Goal: Browse casually: Explore the website without a specific task or goal

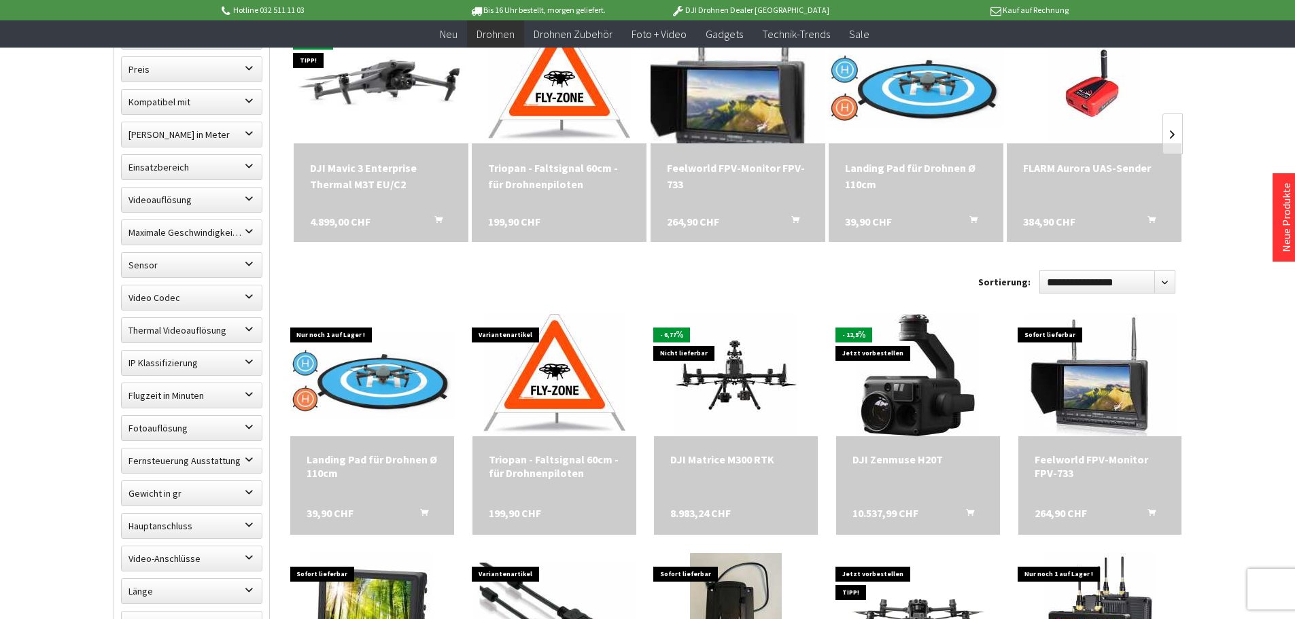
scroll to position [476, 0]
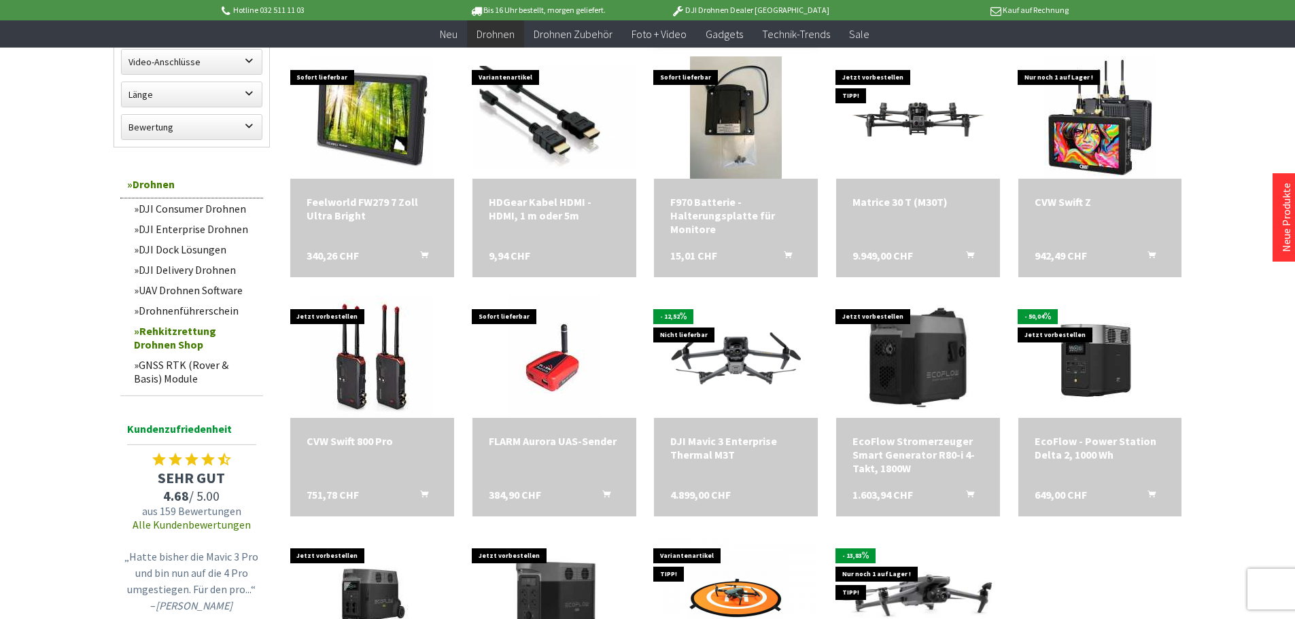
scroll to position [1155, 0]
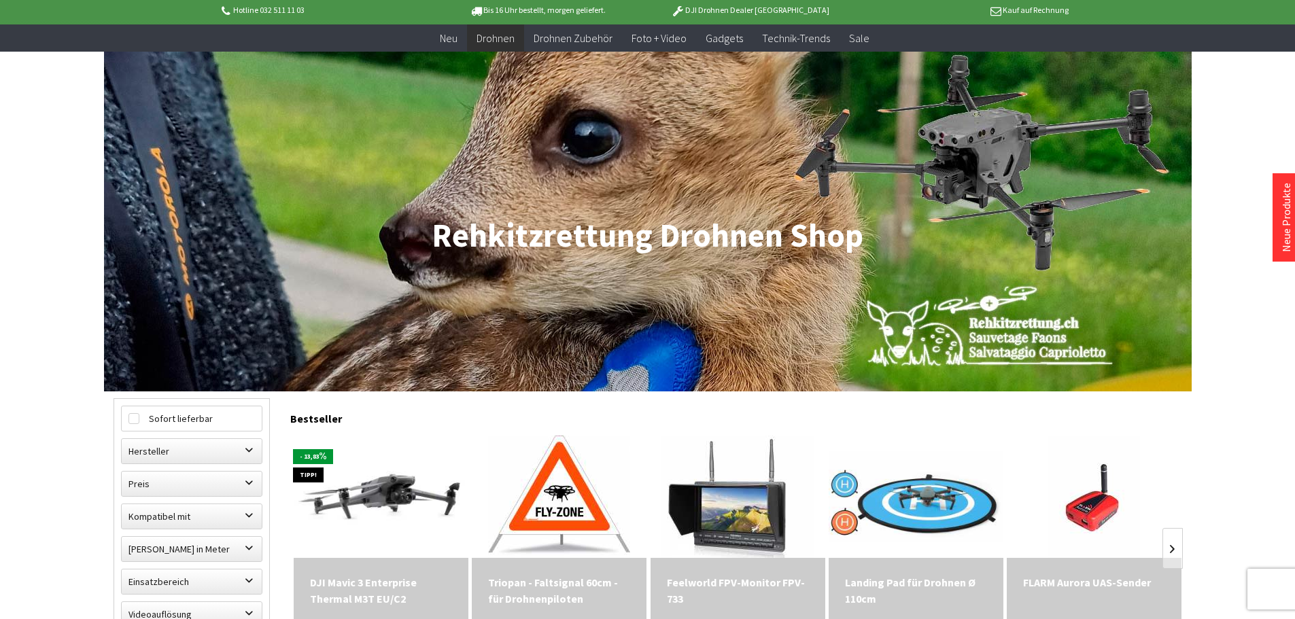
scroll to position [68, 0]
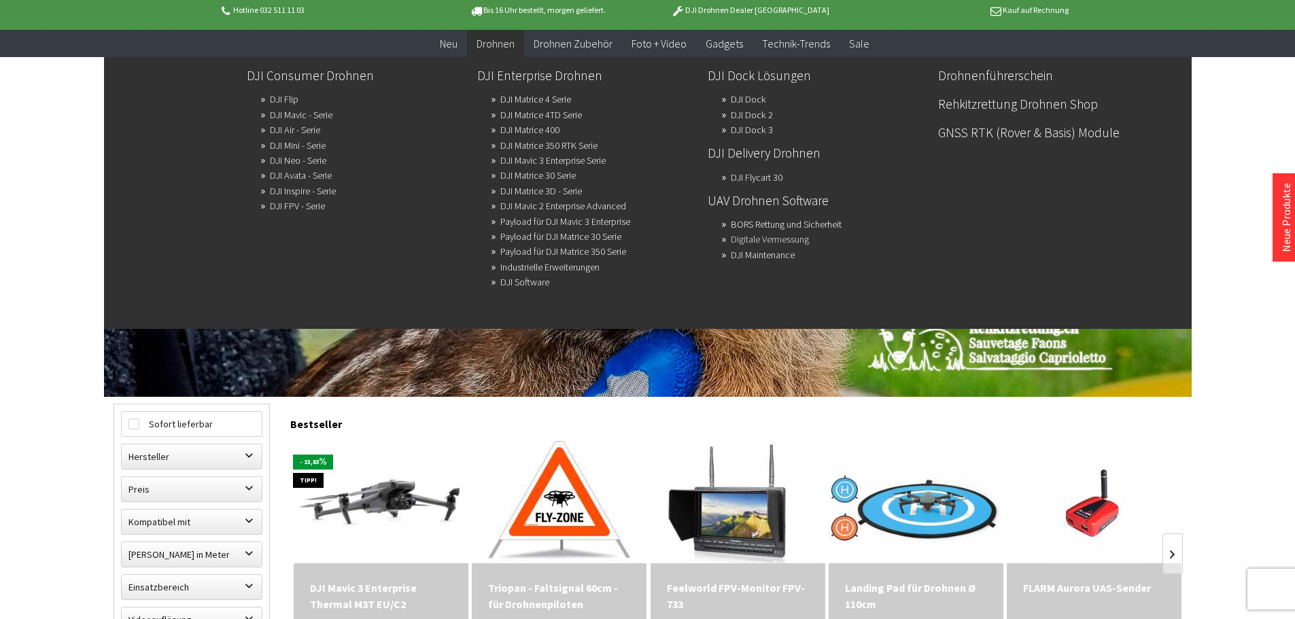
click at [767, 239] on link "Digitale Vermessung" at bounding box center [770, 239] width 78 height 19
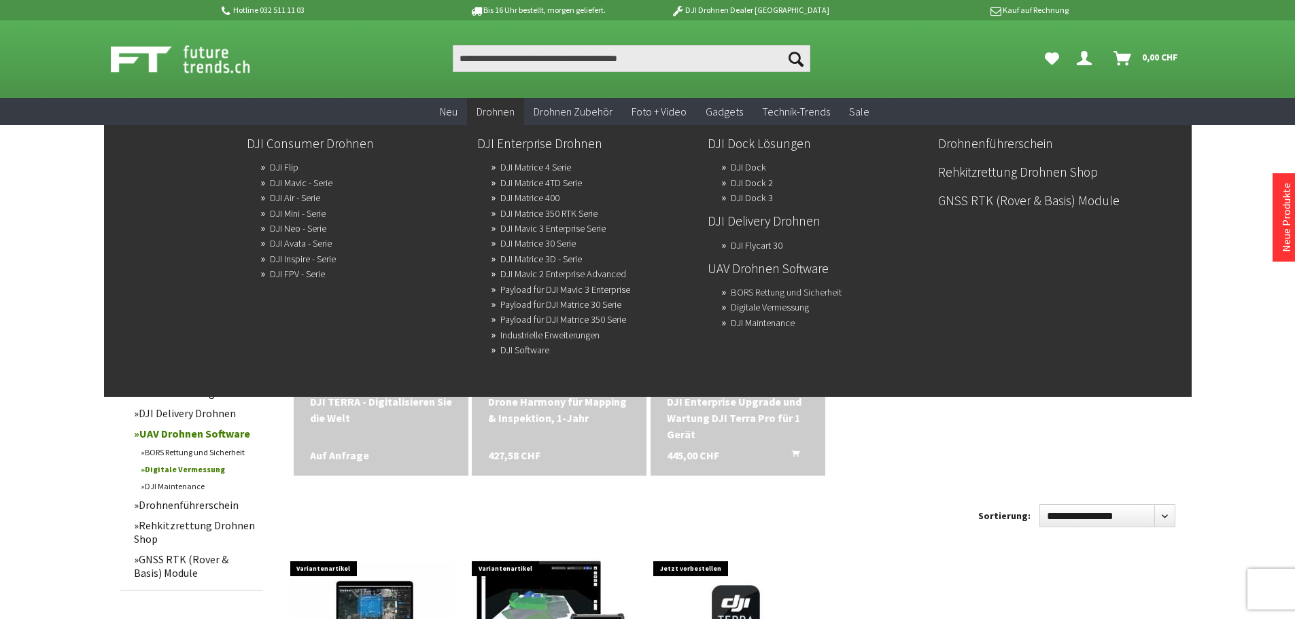
click at [767, 288] on link "BORS Rettung und Sicherheit" at bounding box center [786, 292] width 111 height 19
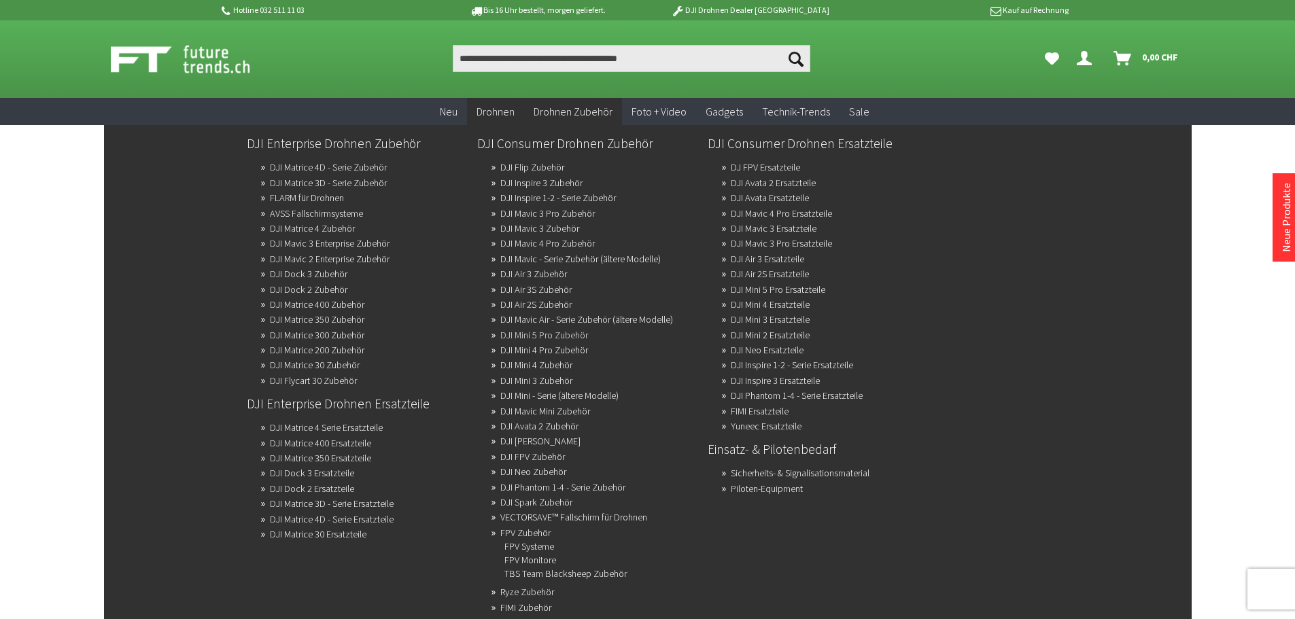
click at [560, 332] on link "DJI Mini 5 Pro Zubehör" at bounding box center [544, 335] width 88 height 19
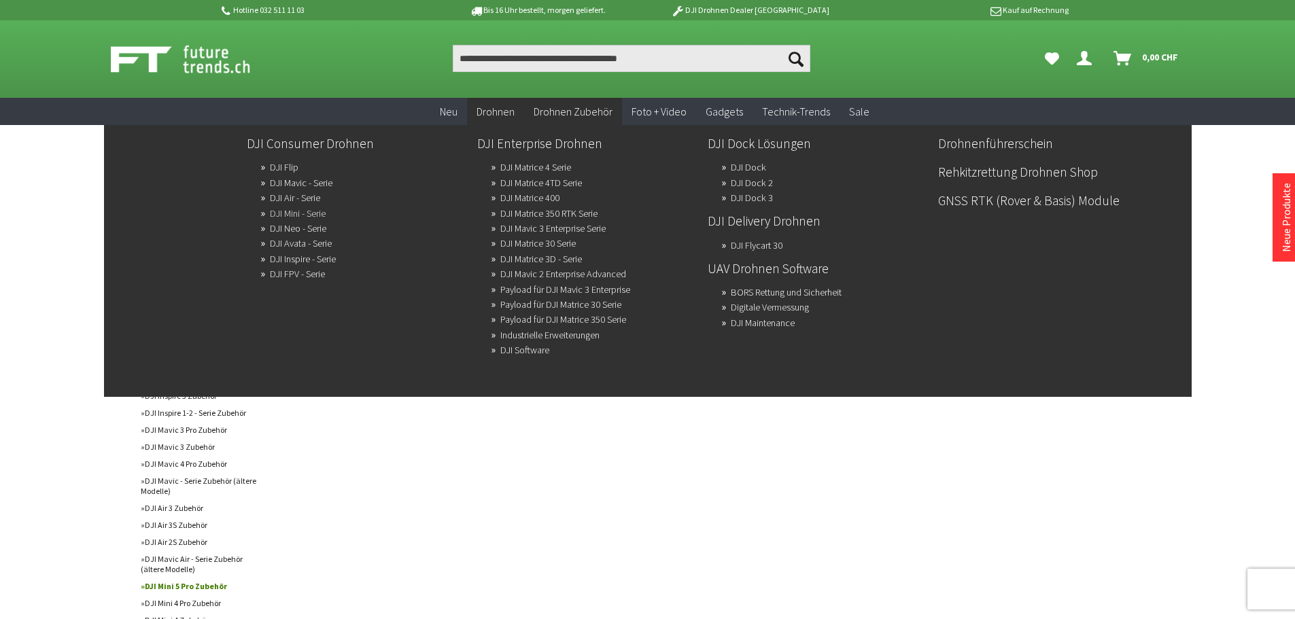
click at [297, 211] on link "DJI Mini - Serie" at bounding box center [298, 213] width 56 height 19
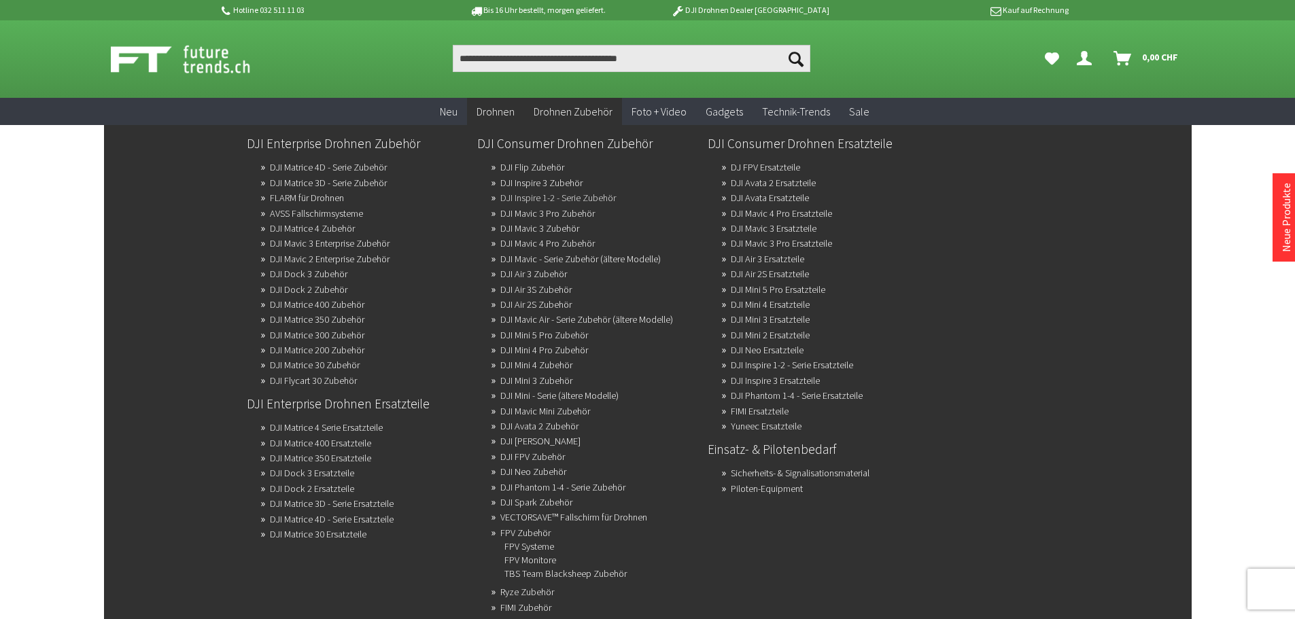
click at [590, 196] on link "DJI Inspire 1-2 - Serie Zubehör" at bounding box center [558, 197] width 116 height 19
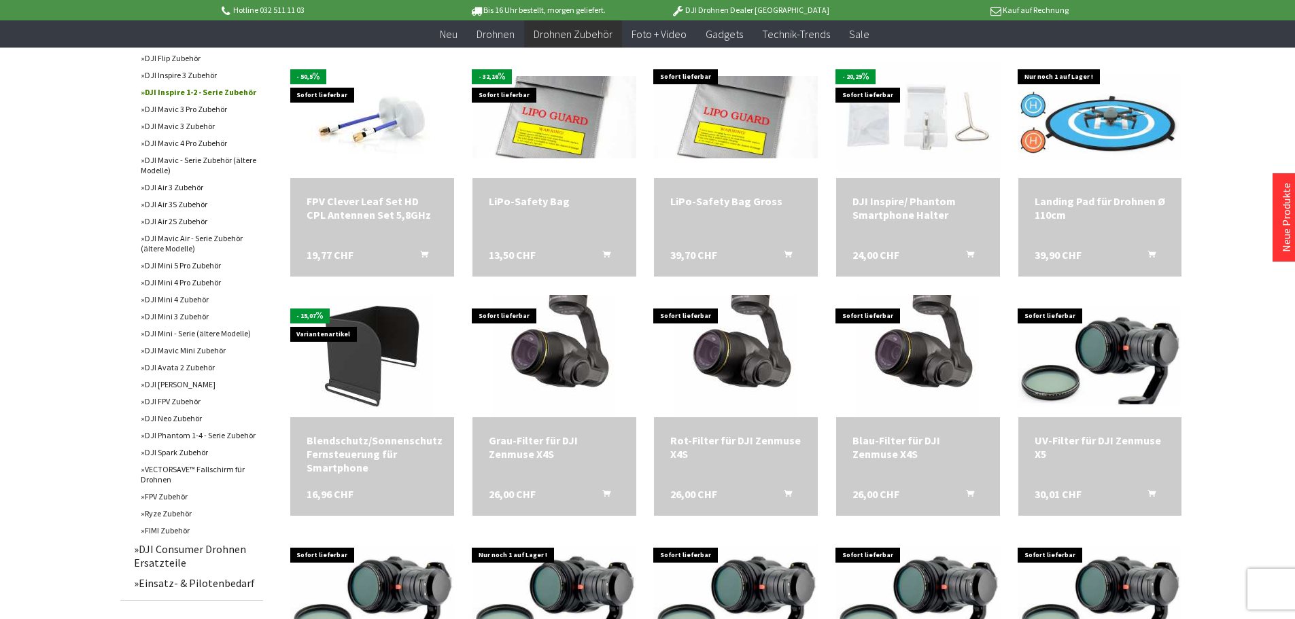
scroll to position [544, 0]
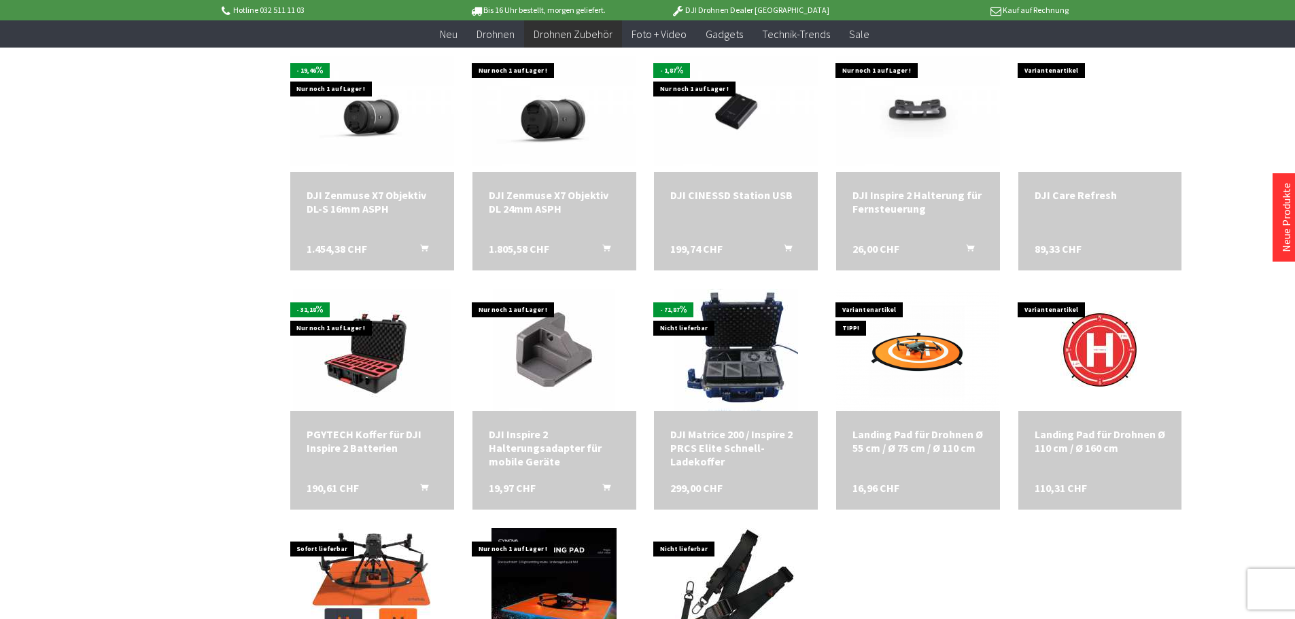
scroll to position [1699, 0]
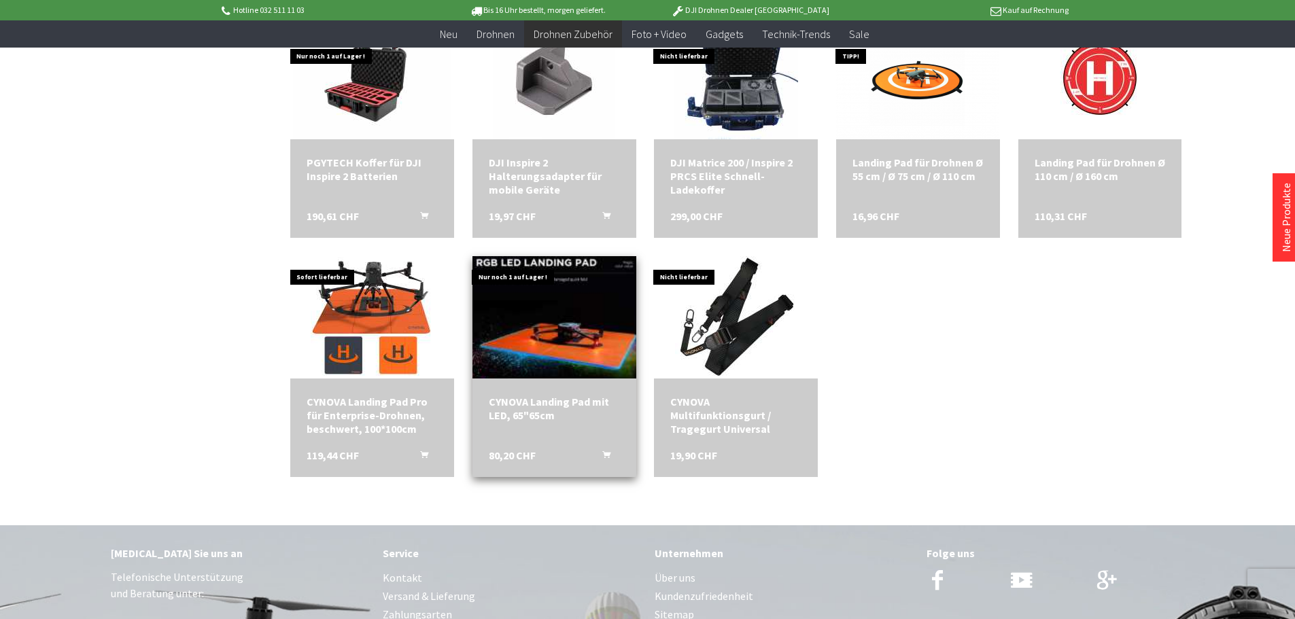
click at [551, 334] on img at bounding box center [553, 317] width 175 height 171
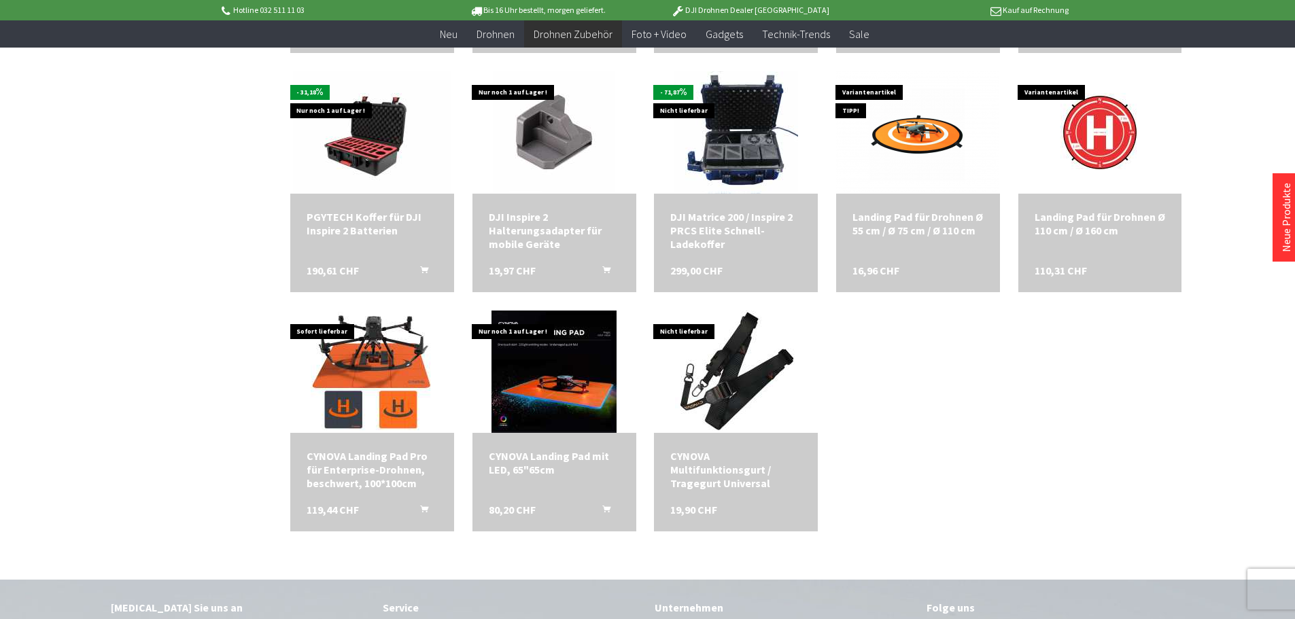
scroll to position [1563, 0]
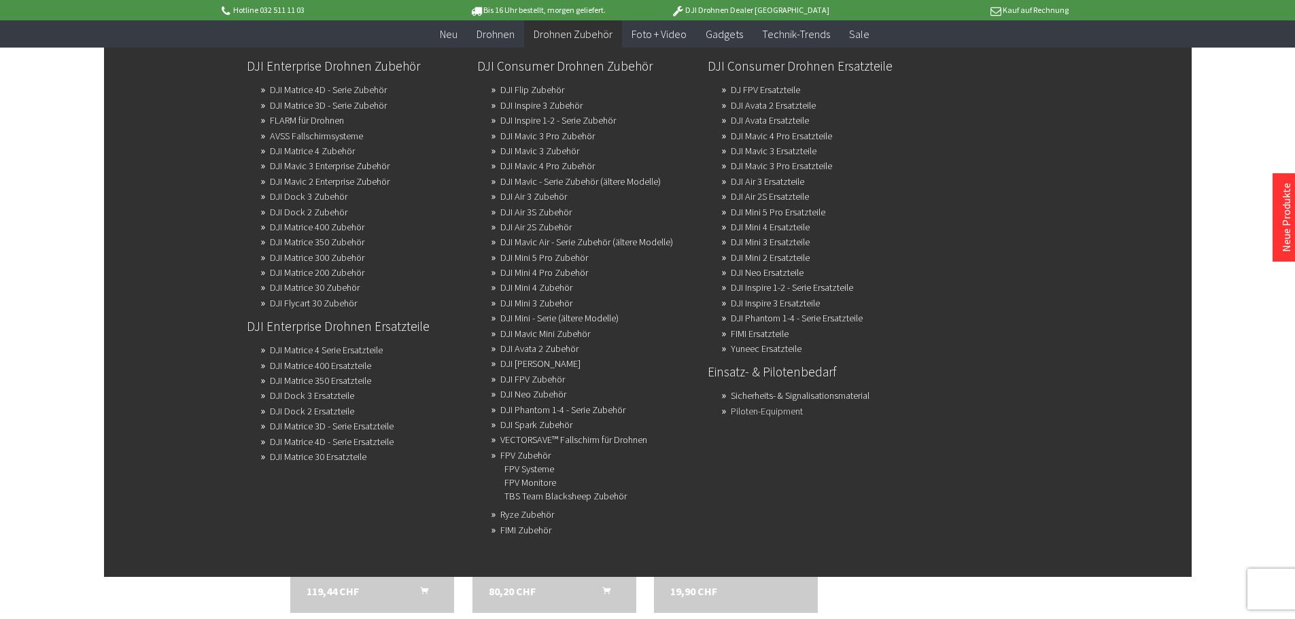
click at [784, 409] on link "Piloten-Equipment" at bounding box center [767, 411] width 72 height 19
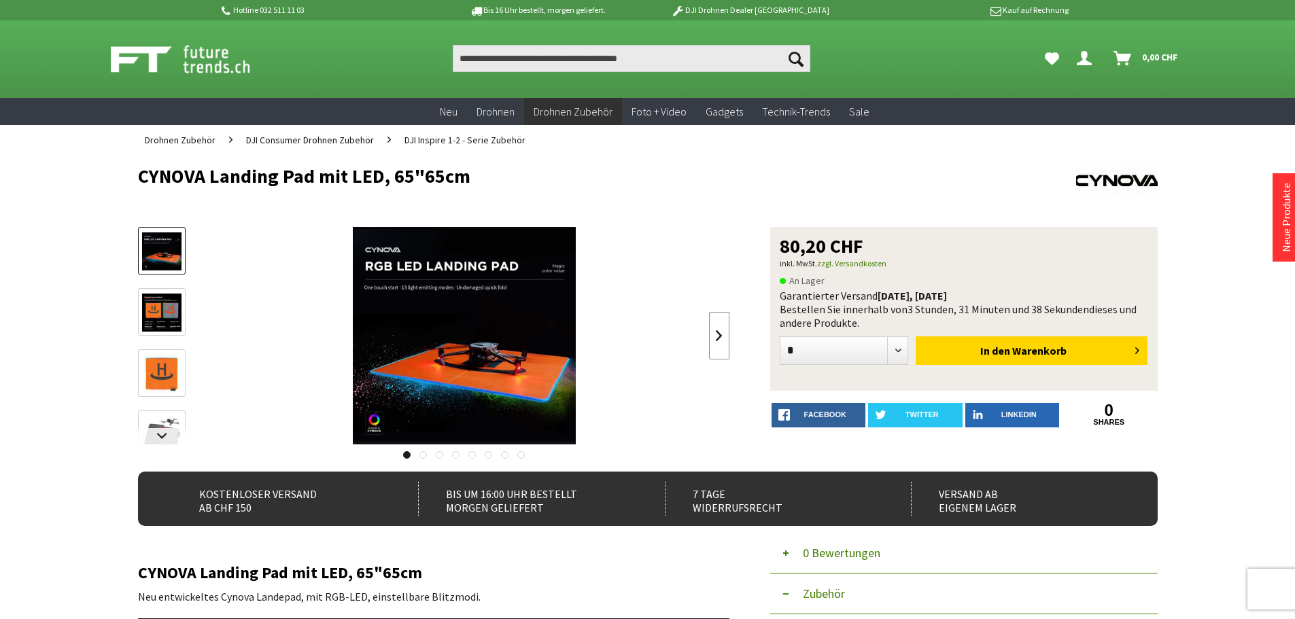
click at [712, 337] on link at bounding box center [719, 336] width 20 height 48
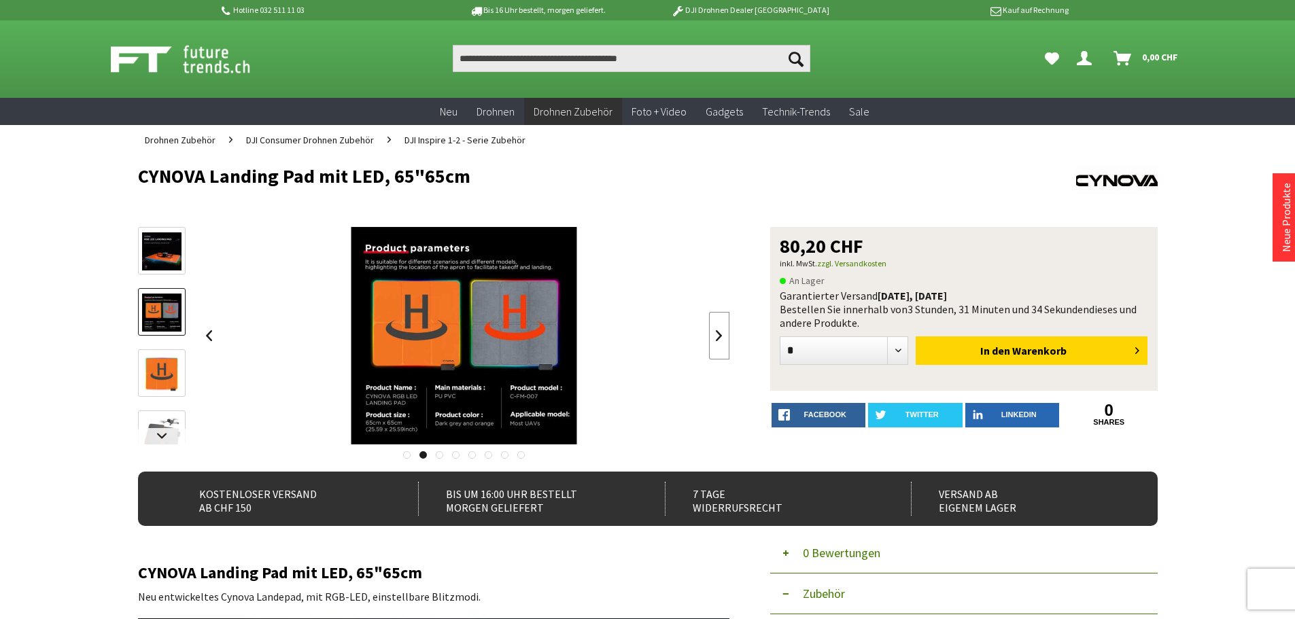
click at [712, 337] on link at bounding box center [719, 336] width 20 height 48
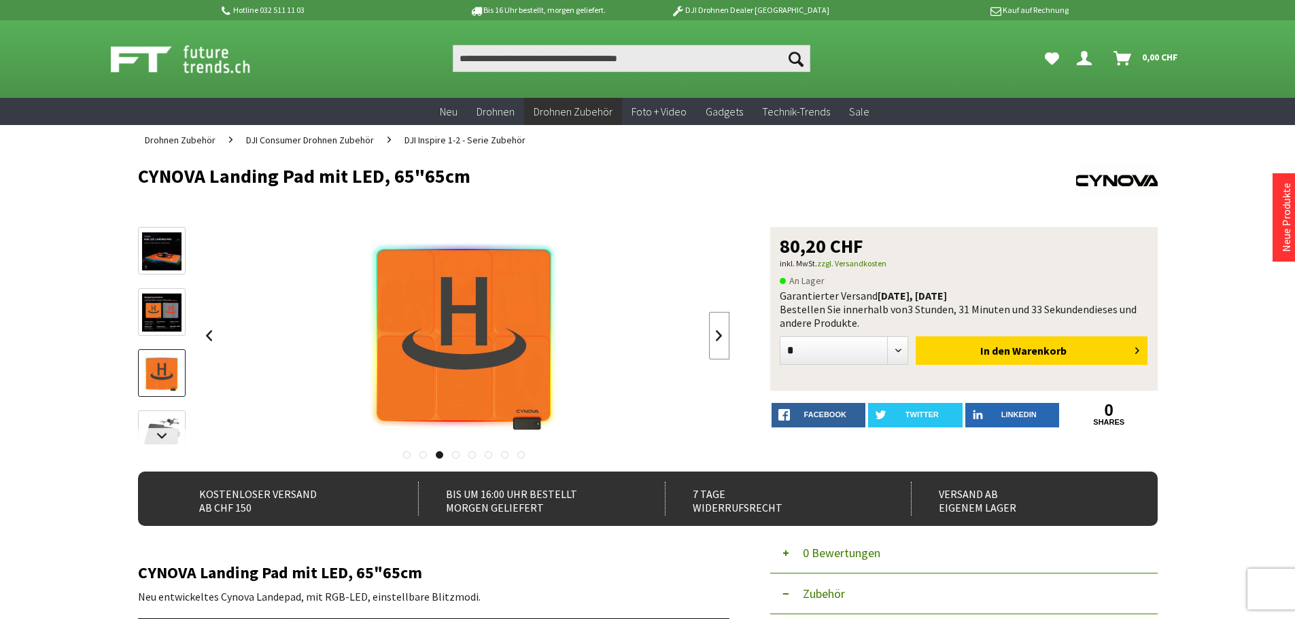
click at [712, 337] on link at bounding box center [719, 336] width 20 height 48
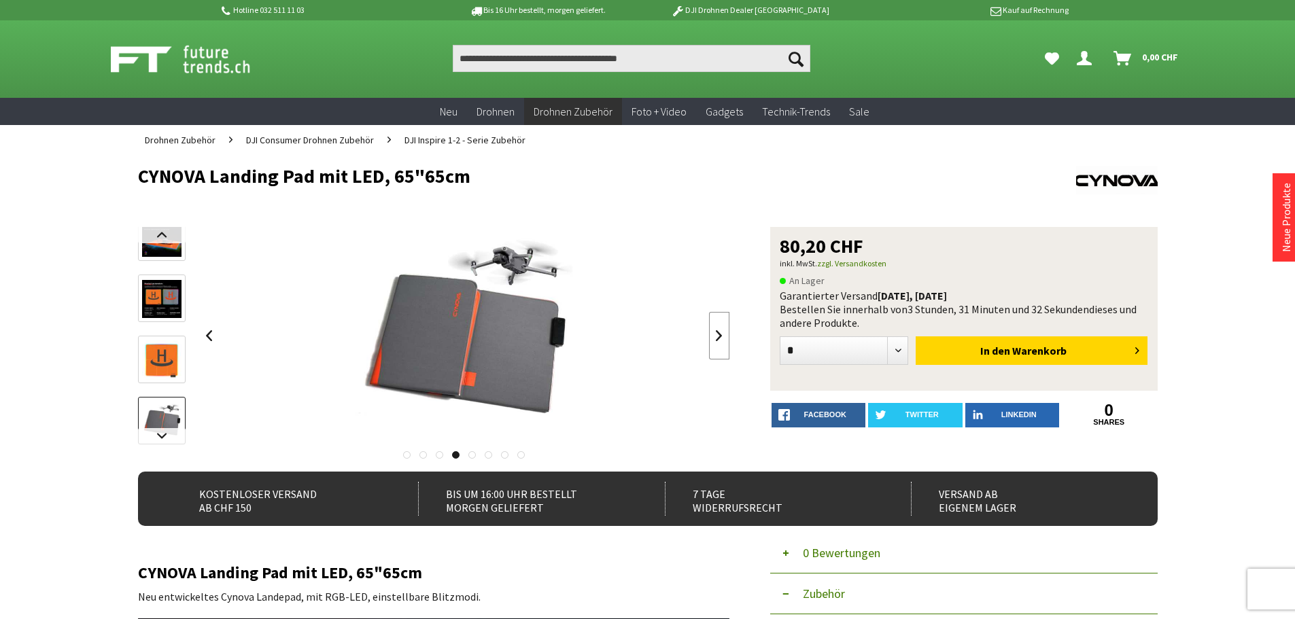
click at [712, 337] on link at bounding box center [719, 336] width 20 height 48
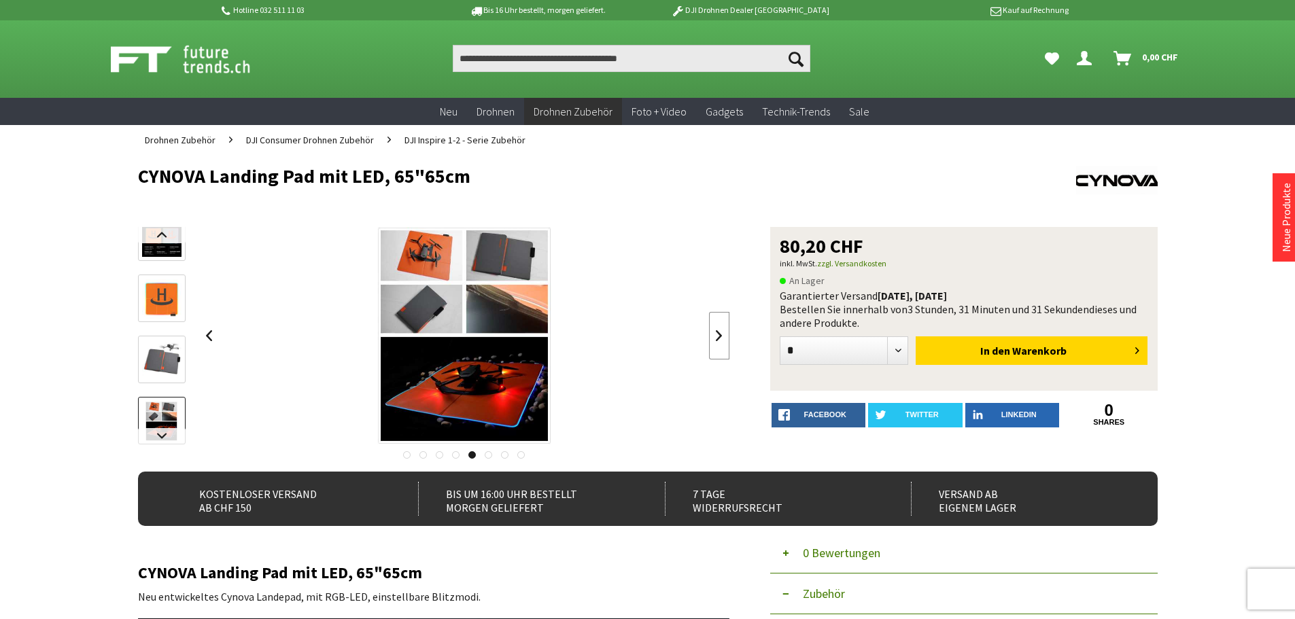
click at [712, 337] on link at bounding box center [719, 336] width 20 height 48
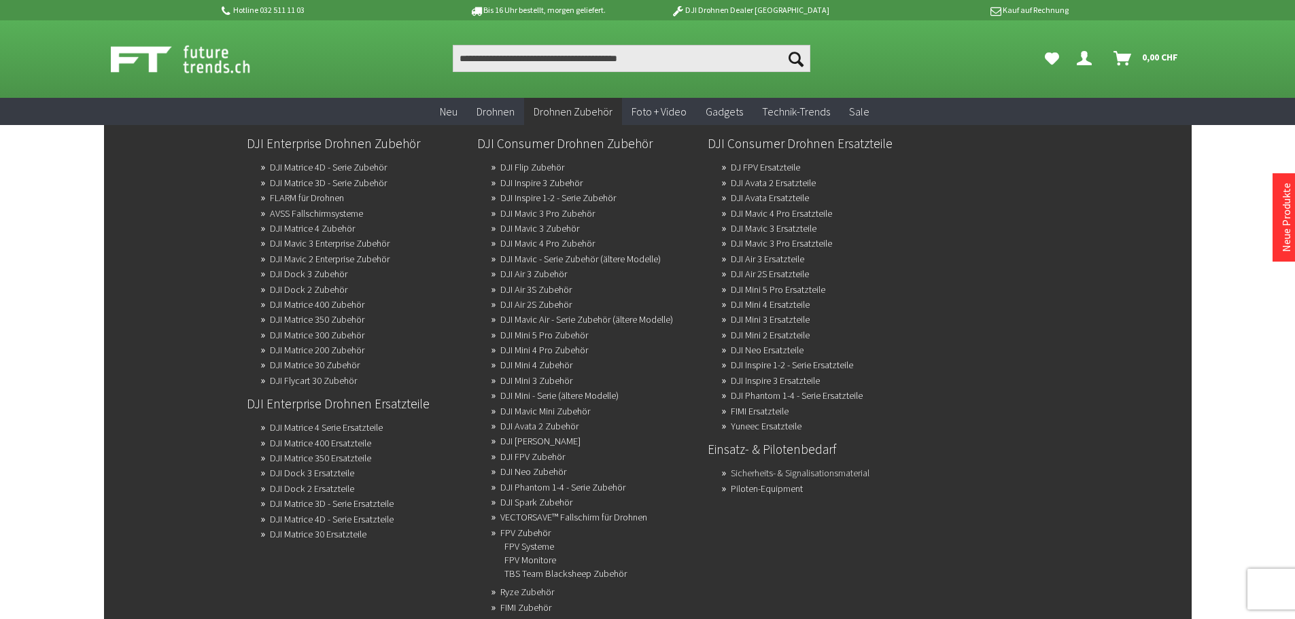
click at [820, 471] on link "Sicherheits- & Signalisationsmaterial" at bounding box center [800, 473] width 139 height 19
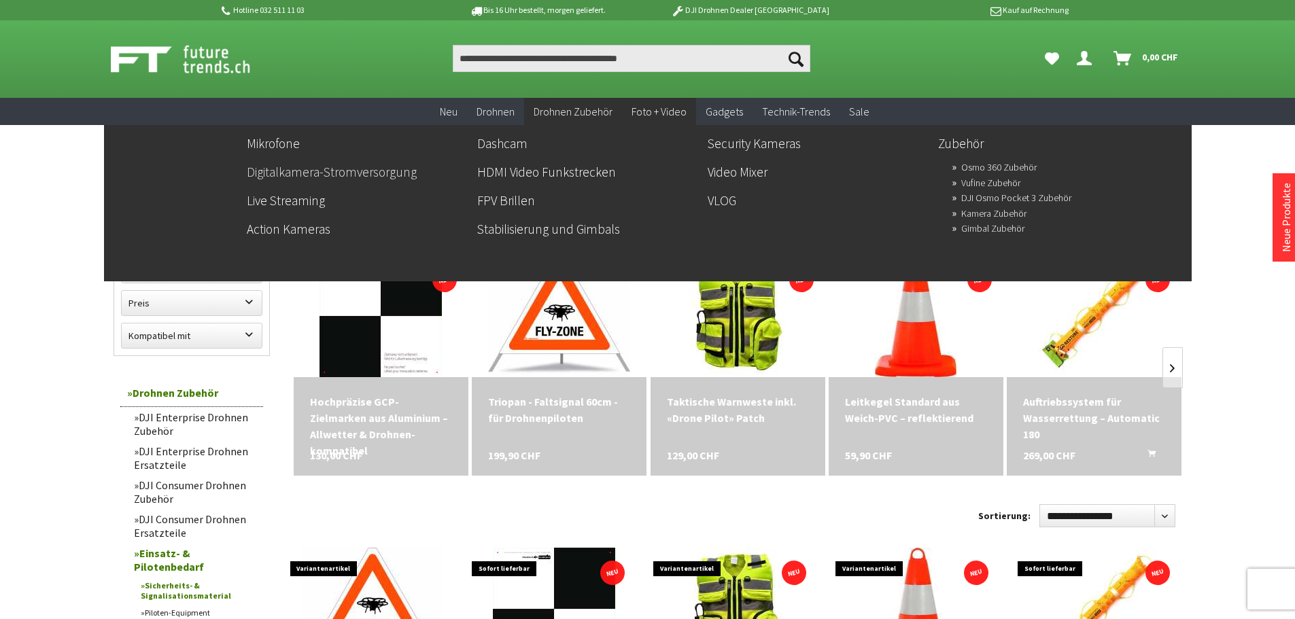
click at [347, 171] on link "Digitalkamera-Stromversorgung" at bounding box center [357, 171] width 220 height 23
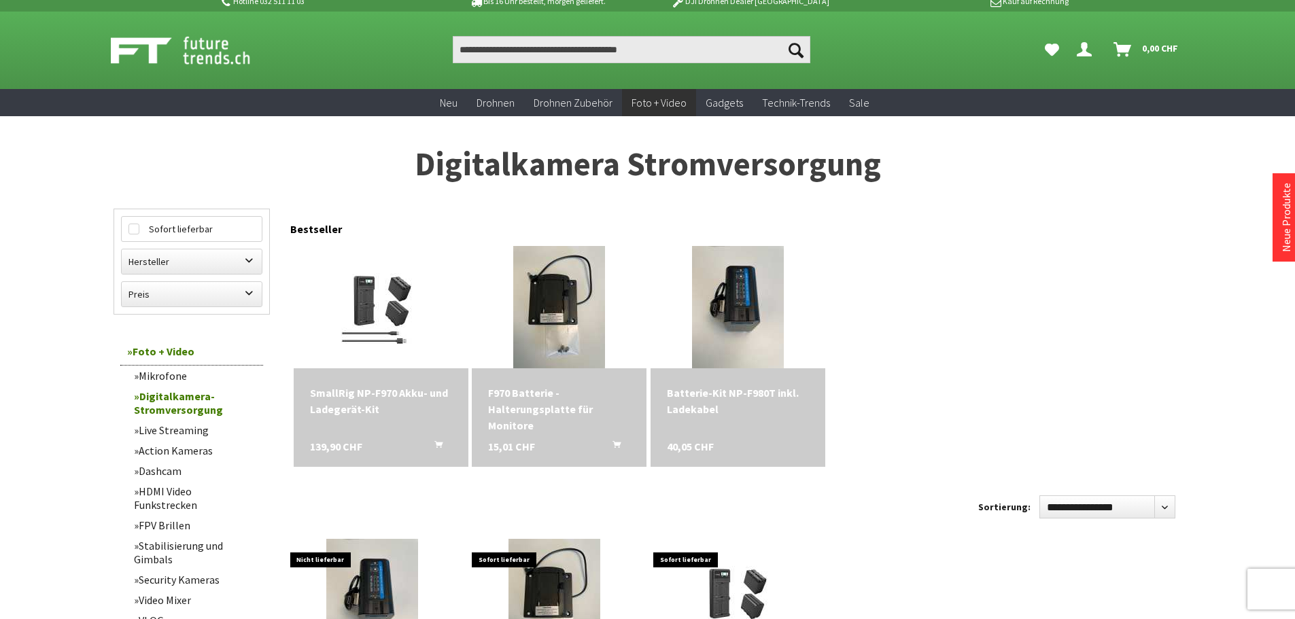
scroll to position [68, 0]
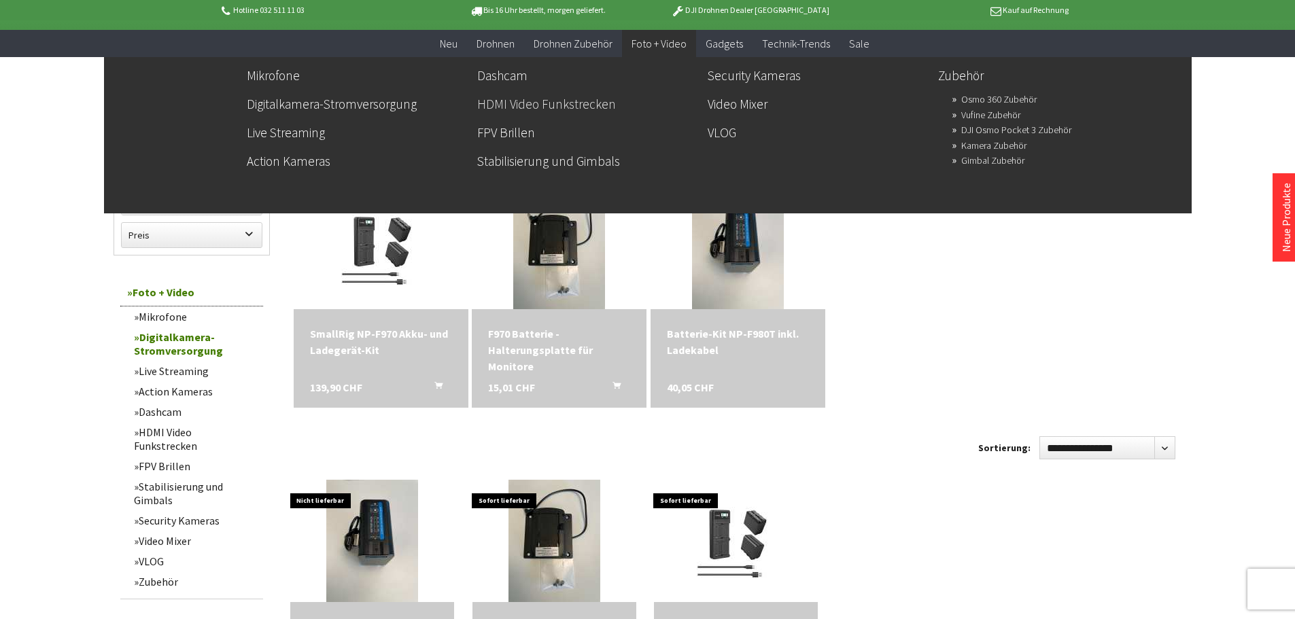
click at [538, 102] on link "HDMI Video Funkstrecken" at bounding box center [587, 103] width 220 height 23
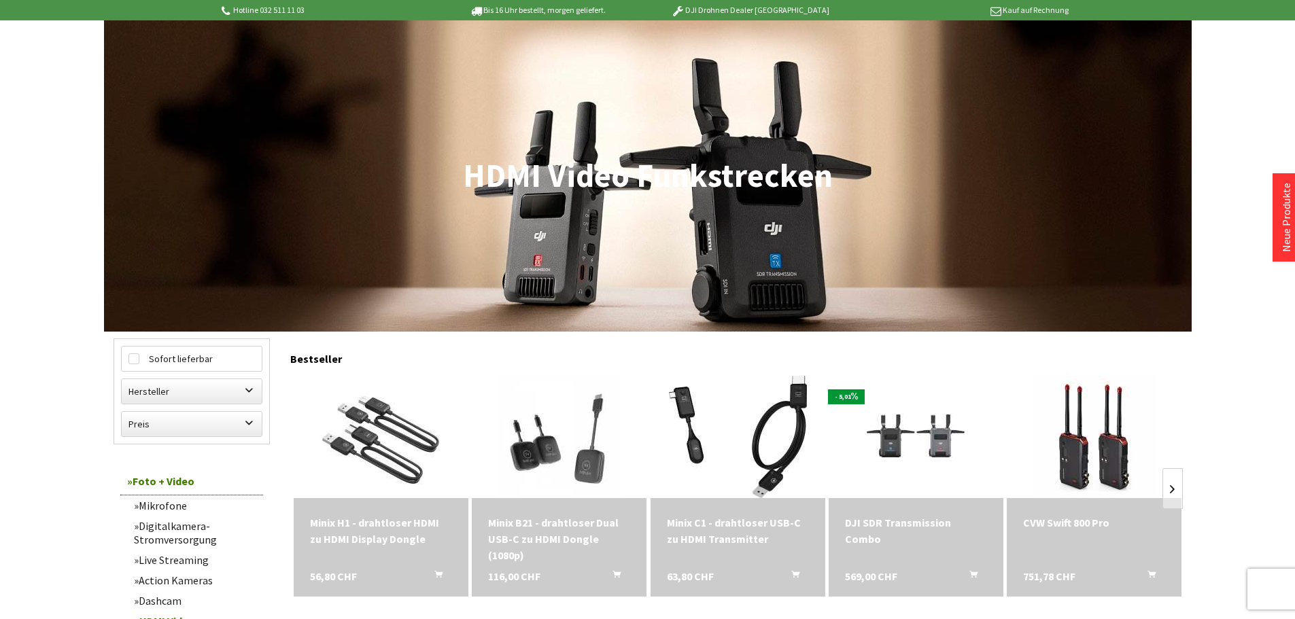
scroll to position [340, 0]
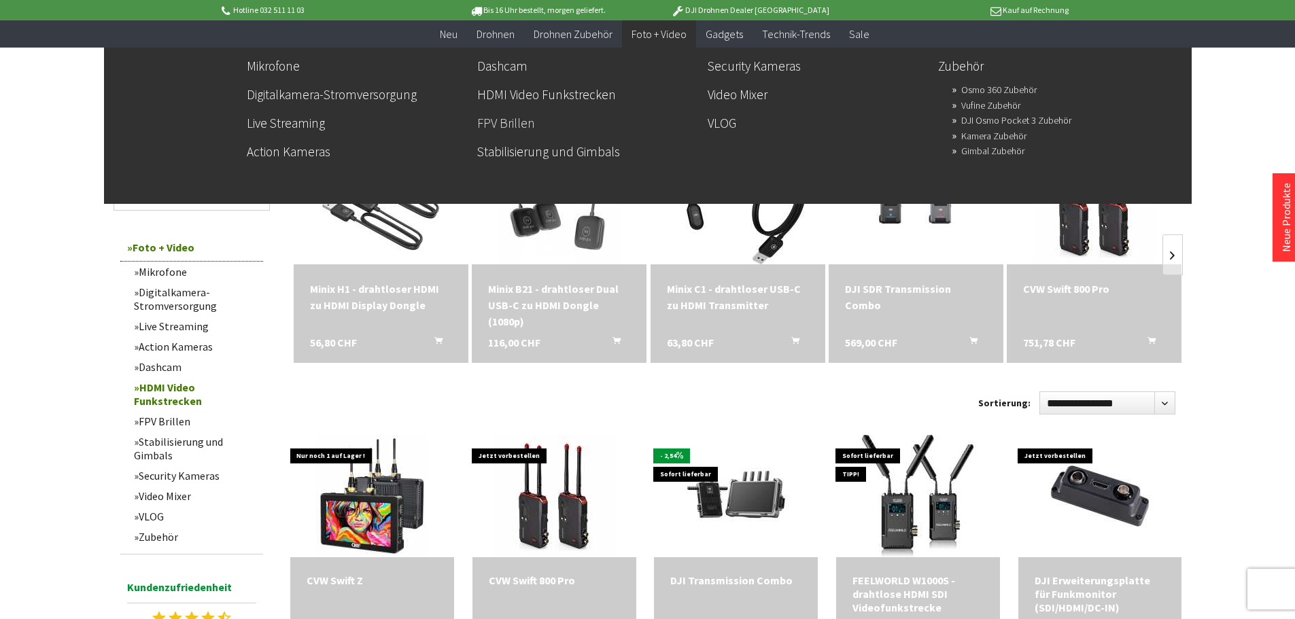
click at [521, 121] on link "FPV Brillen" at bounding box center [587, 122] width 220 height 23
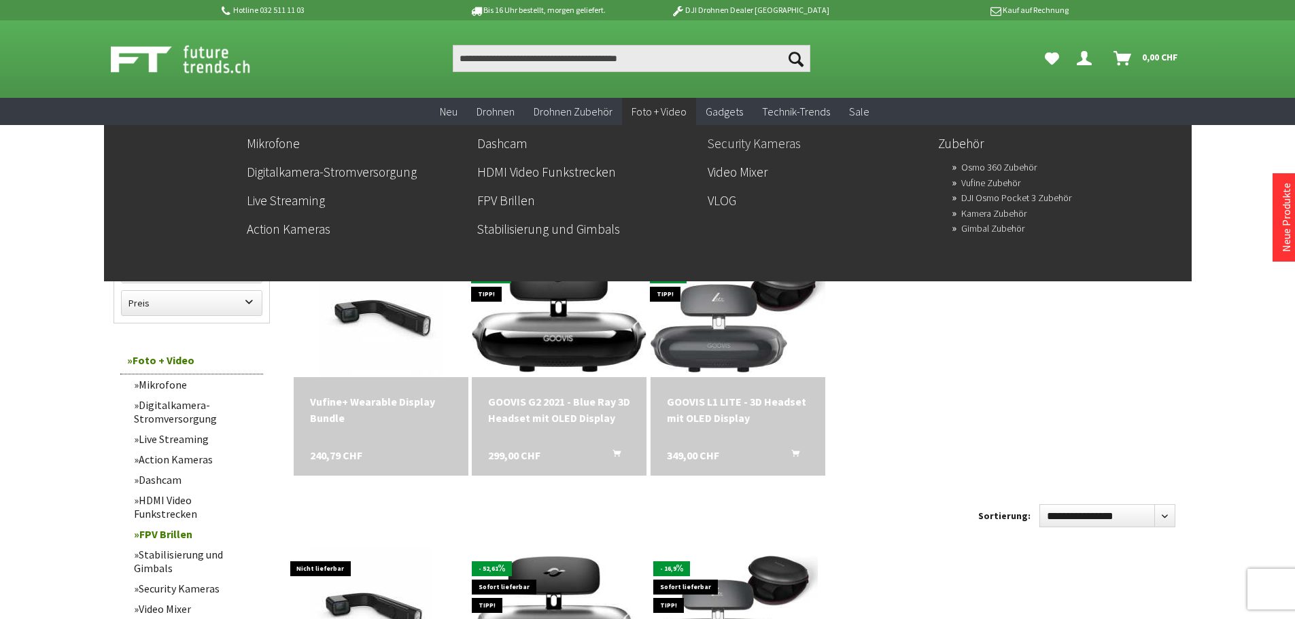
click at [752, 142] on link "Security Kameras" at bounding box center [818, 143] width 220 height 23
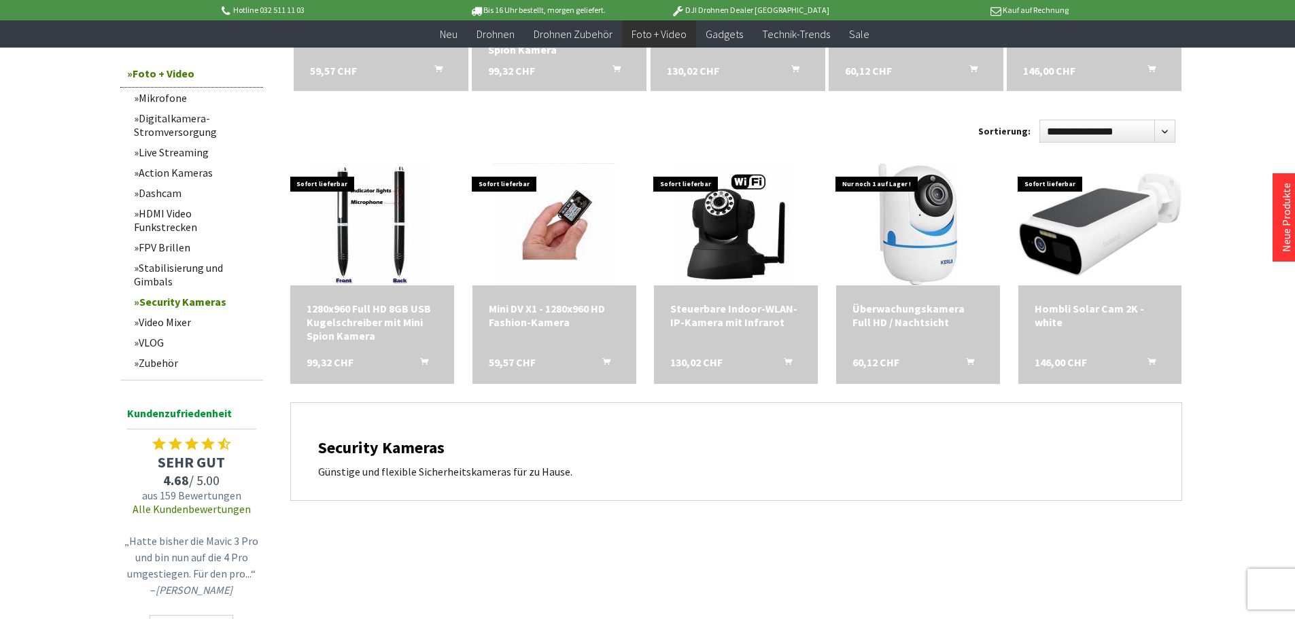
scroll to position [408, 0]
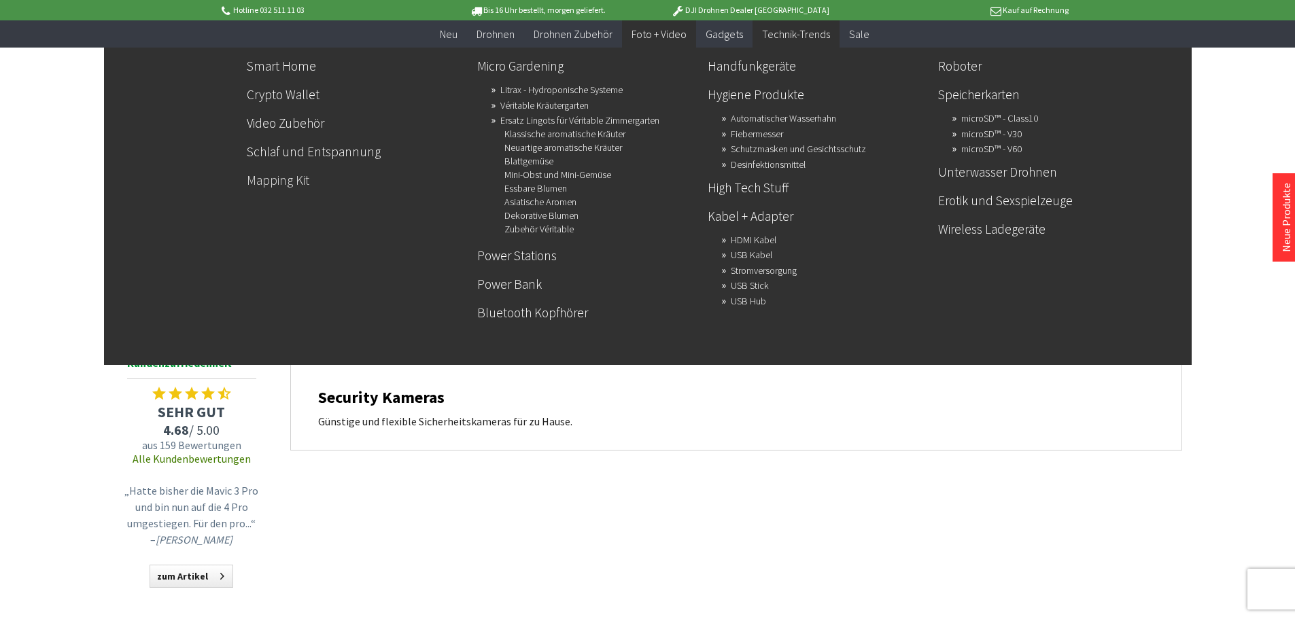
click at [273, 179] on link "Mapping Kit" at bounding box center [357, 180] width 220 height 23
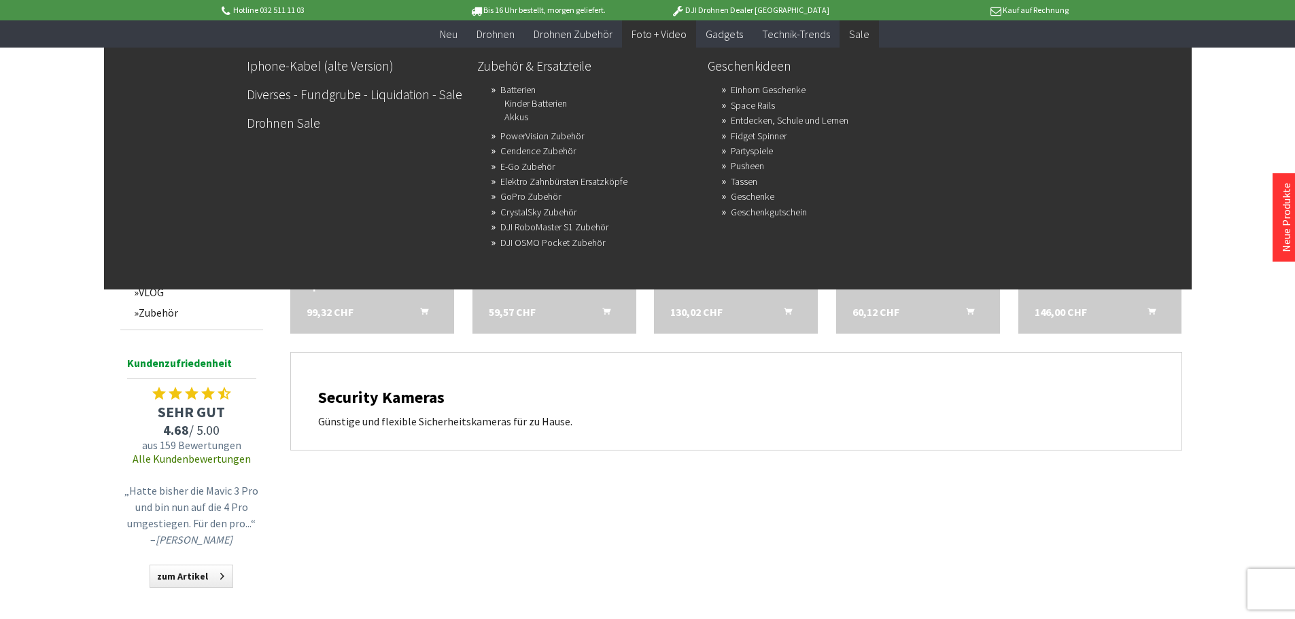
click at [855, 31] on span "Sale" at bounding box center [859, 34] width 20 height 14
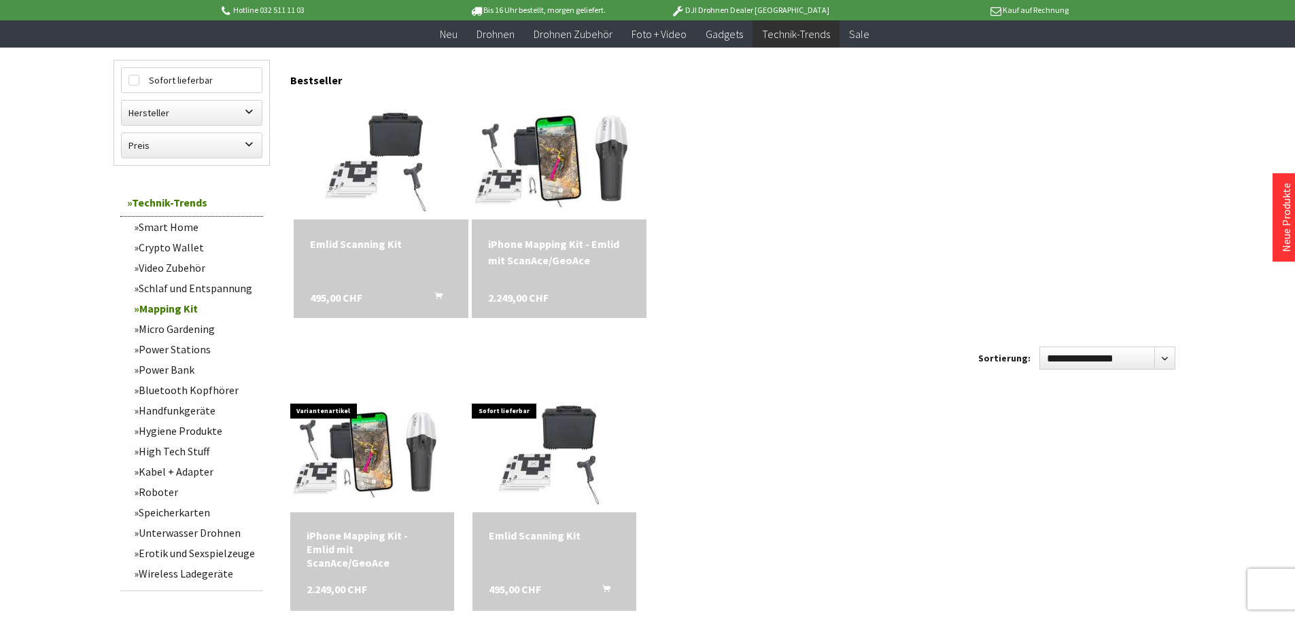
scroll to position [136, 0]
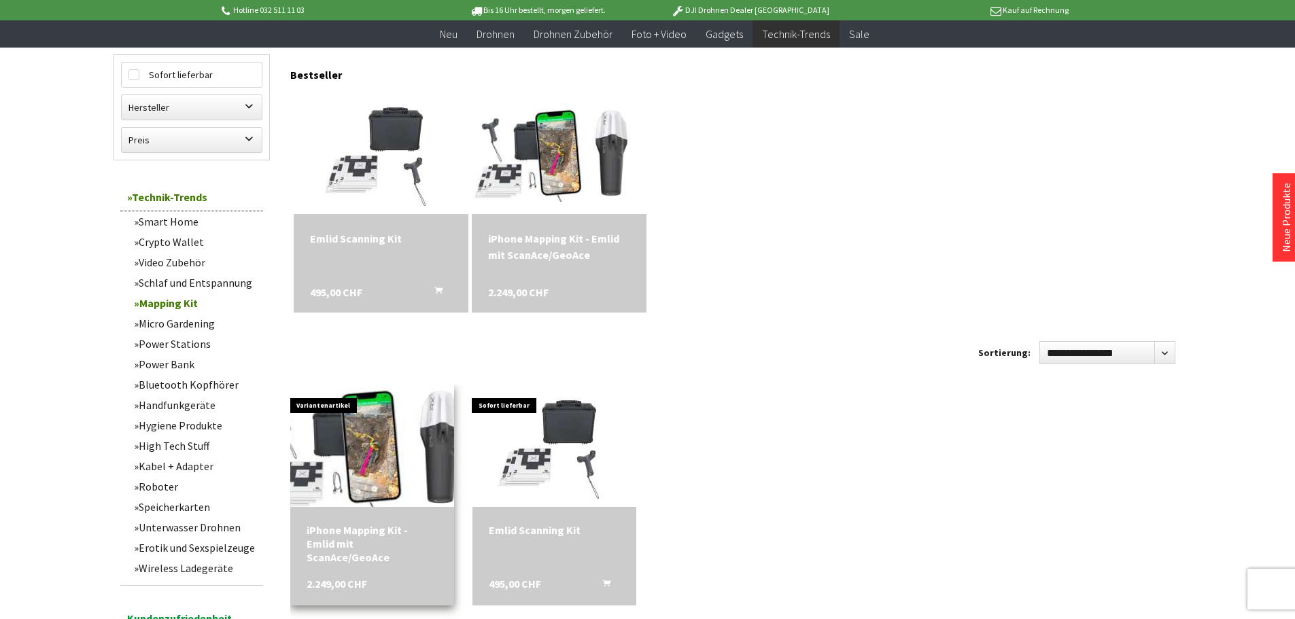
click at [375, 424] on img at bounding box center [372, 445] width 229 height 129
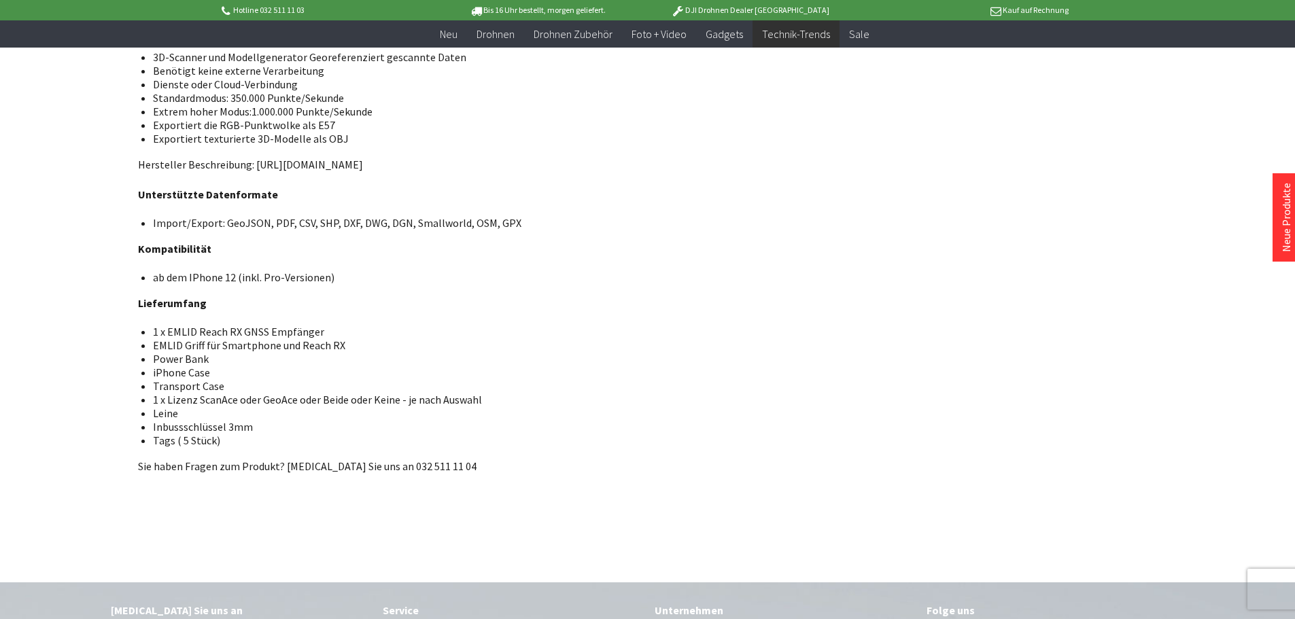
scroll to position [2278, 0]
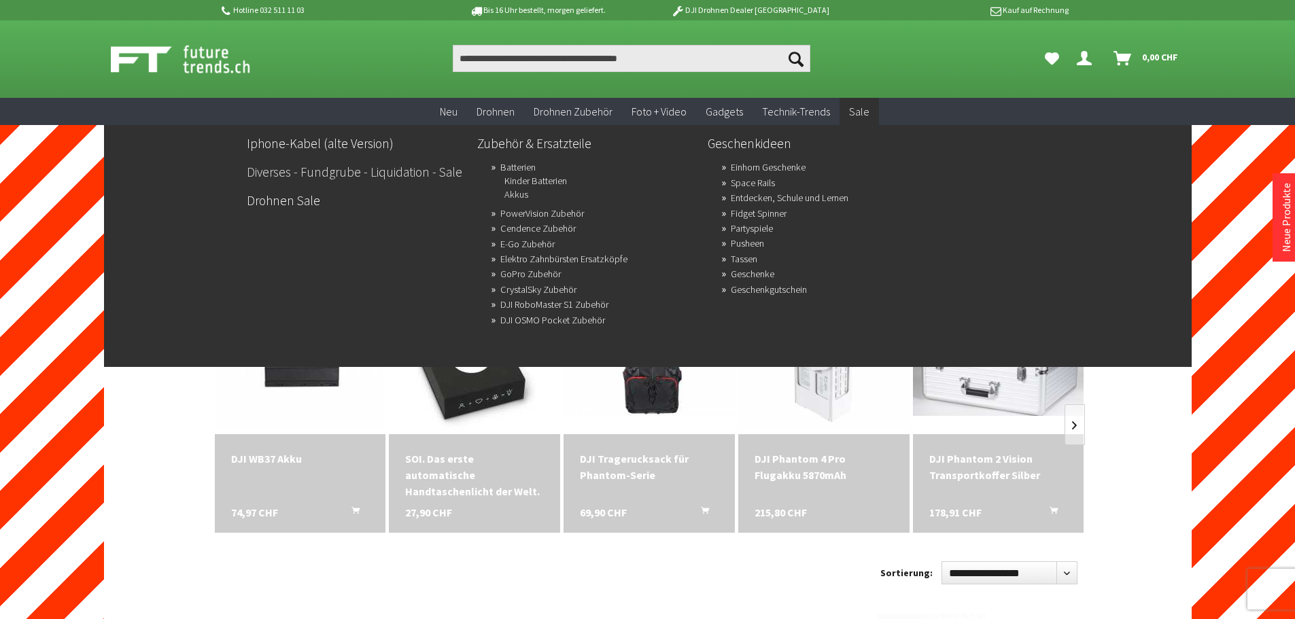
click at [392, 171] on link "Diverses - Fundgrube - Liquidation - Sale" at bounding box center [357, 171] width 220 height 23
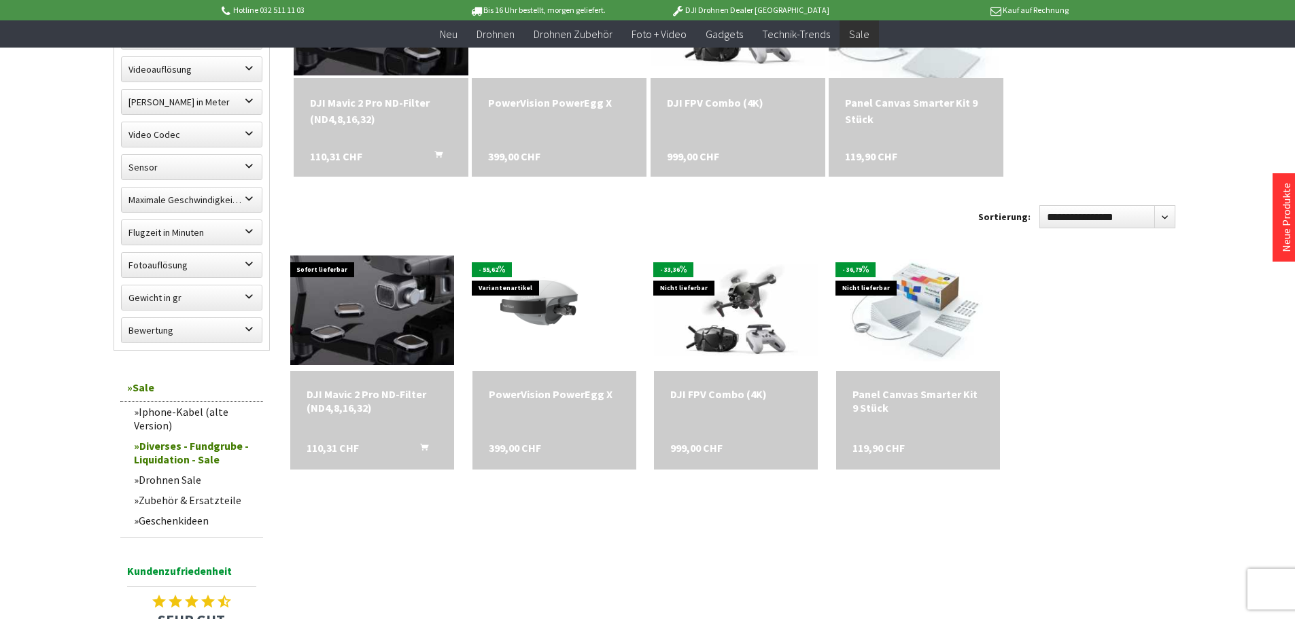
scroll to position [544, 0]
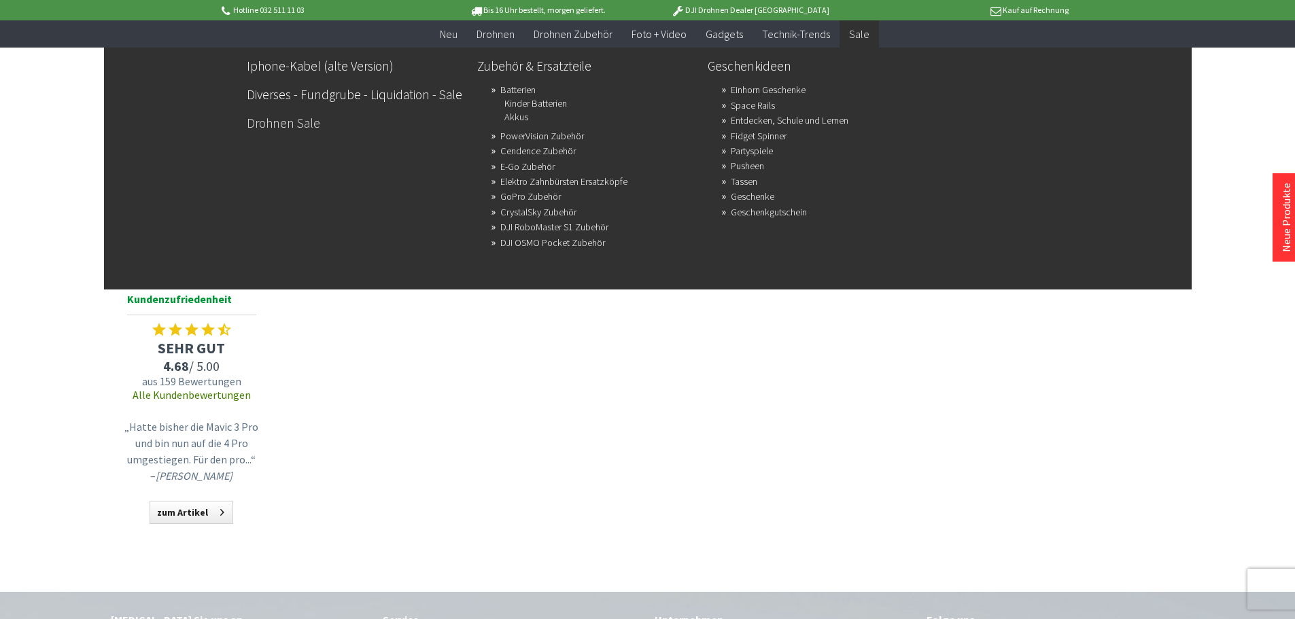
click at [275, 118] on link "Drohnen Sale" at bounding box center [357, 122] width 220 height 23
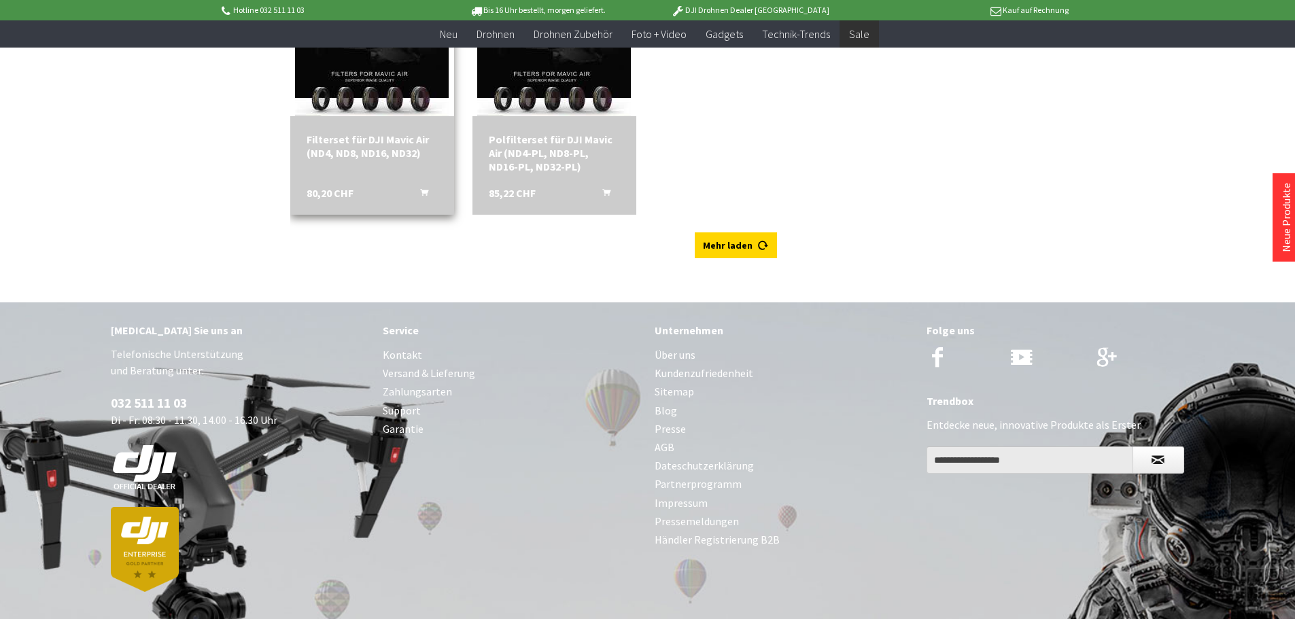
scroll to position [3534, 0]
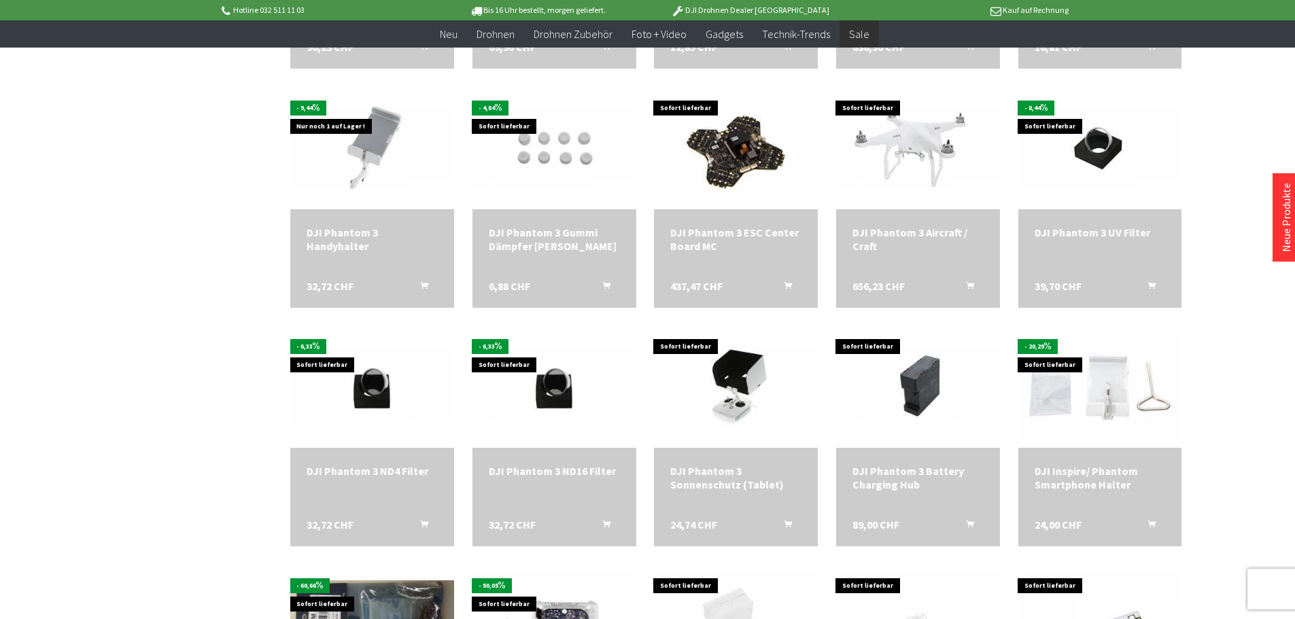
scroll to position [1633, 0]
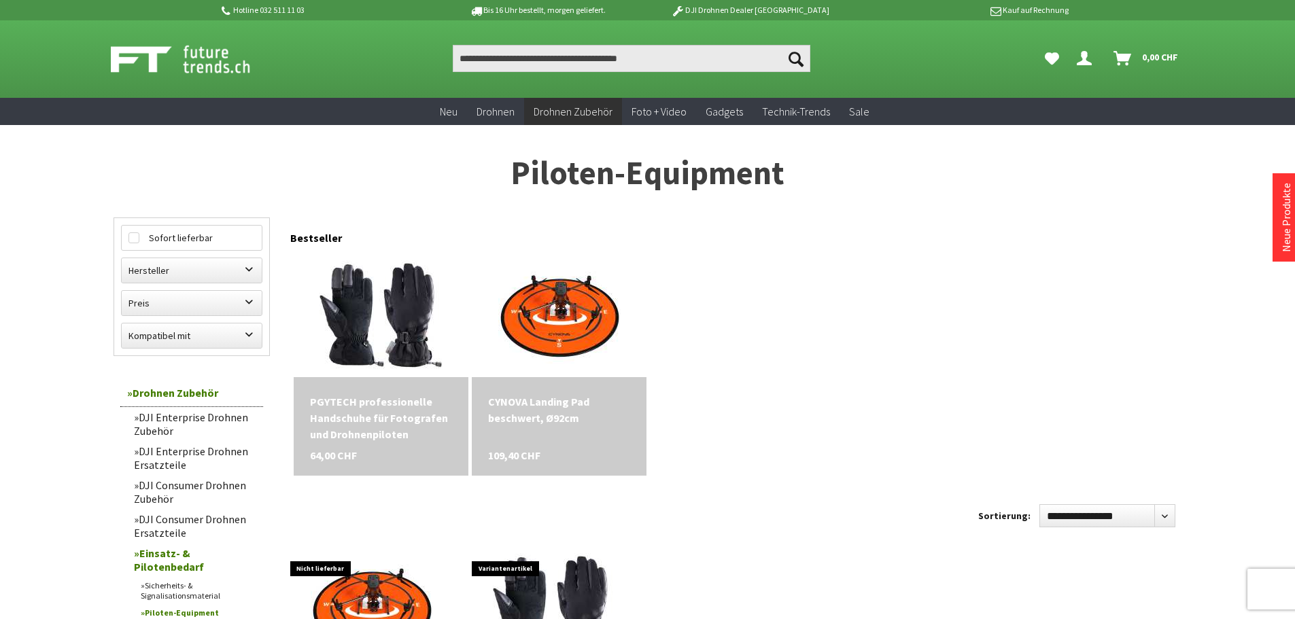
drag, startPoint x: 66, startPoint y: 82, endPoint x: 62, endPoint y: 90, distance: 8.5
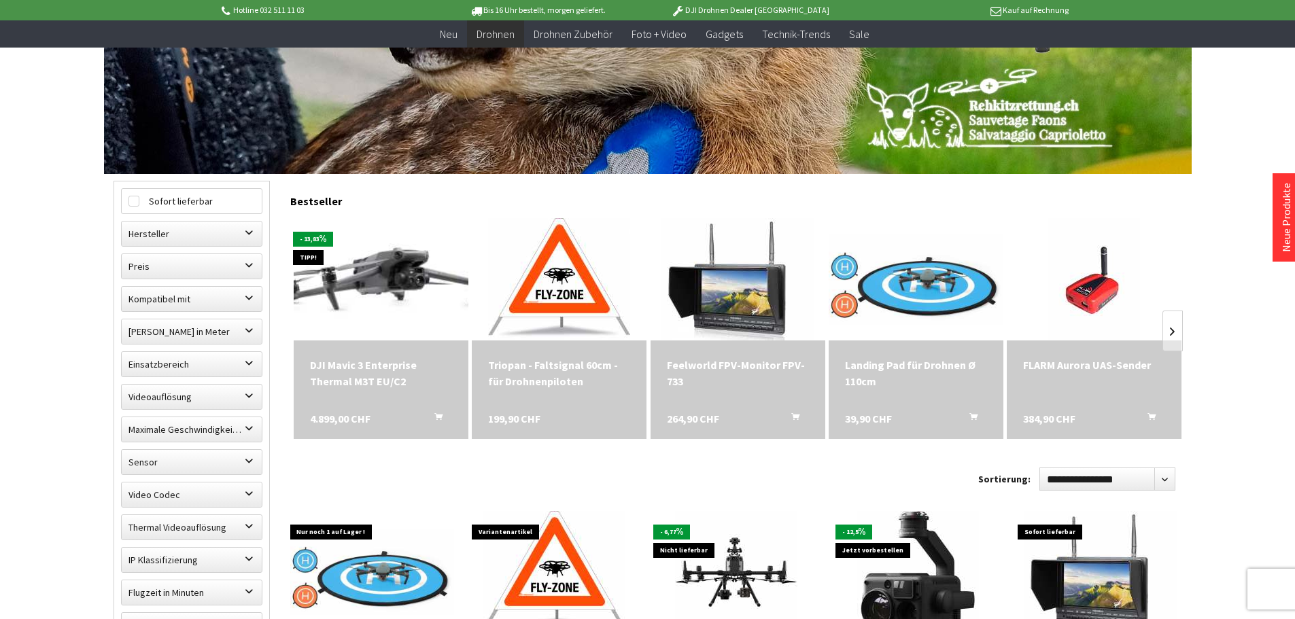
scroll to position [341, 0]
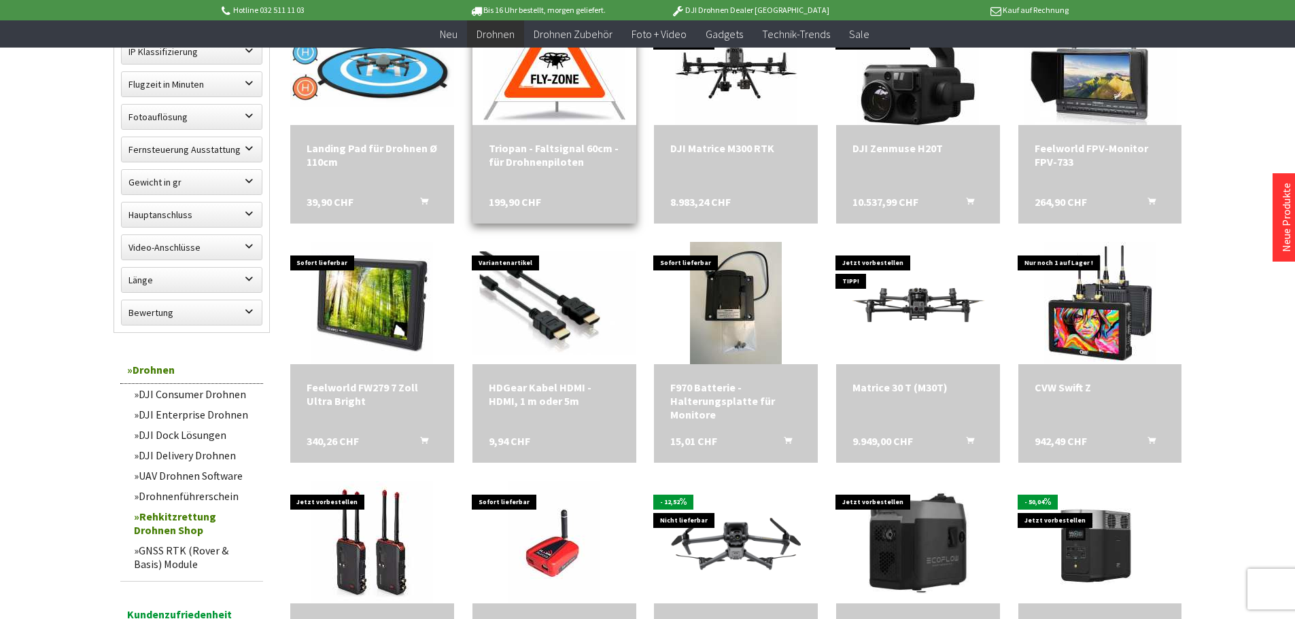
scroll to position [884, 0]
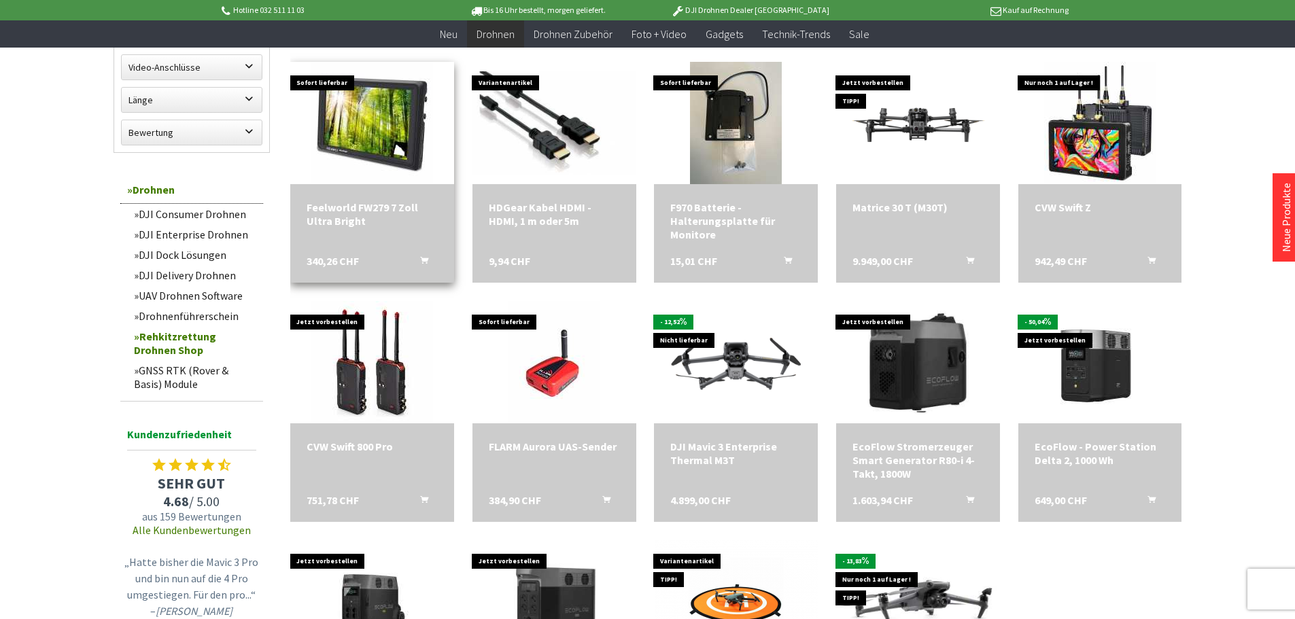
scroll to position [638, 0]
